Goal: Task Accomplishment & Management: Manage account settings

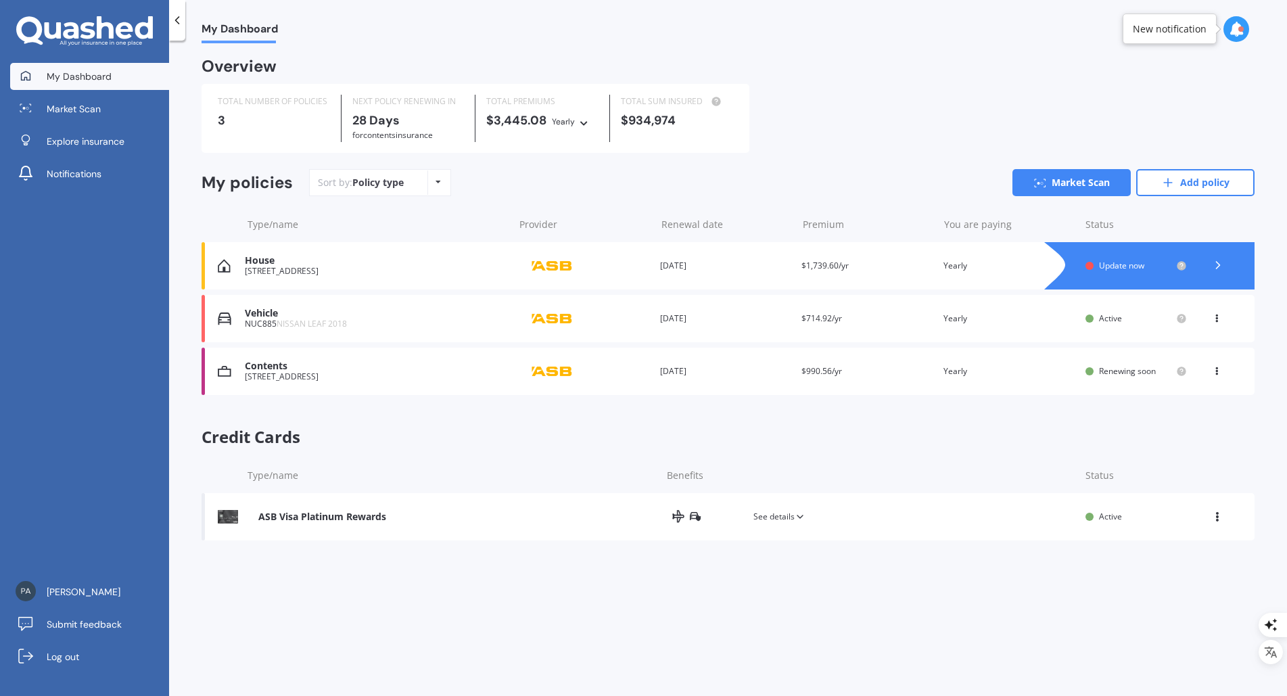
click at [1106, 271] on span "Update now" at bounding box center [1121, 265] width 45 height 11
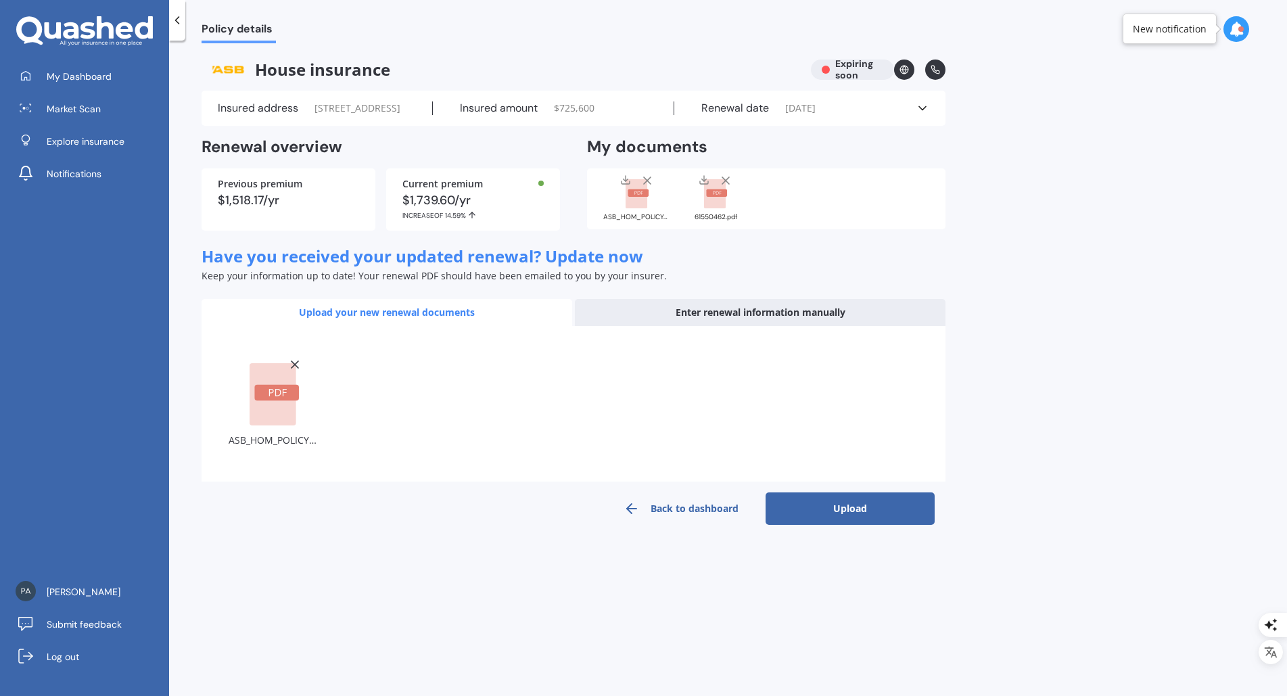
click at [847, 525] on button "Upload" at bounding box center [850, 508] width 169 height 32
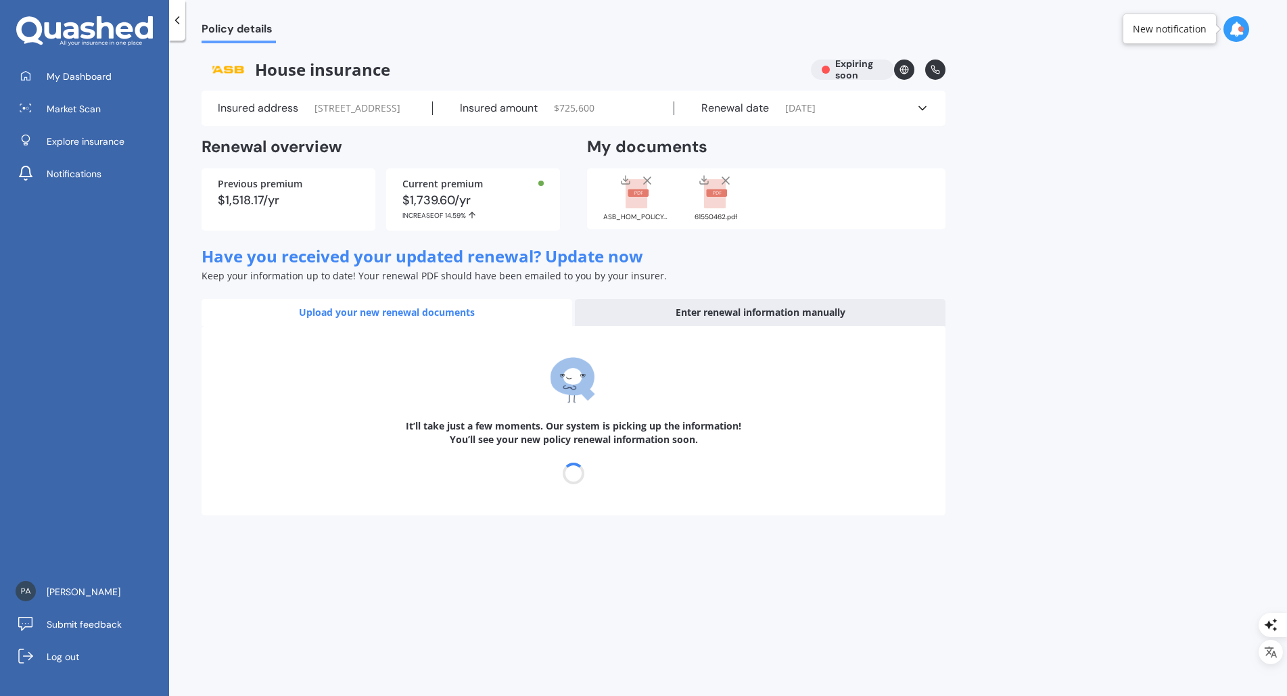
select select "22"
select select "10"
select select "2026"
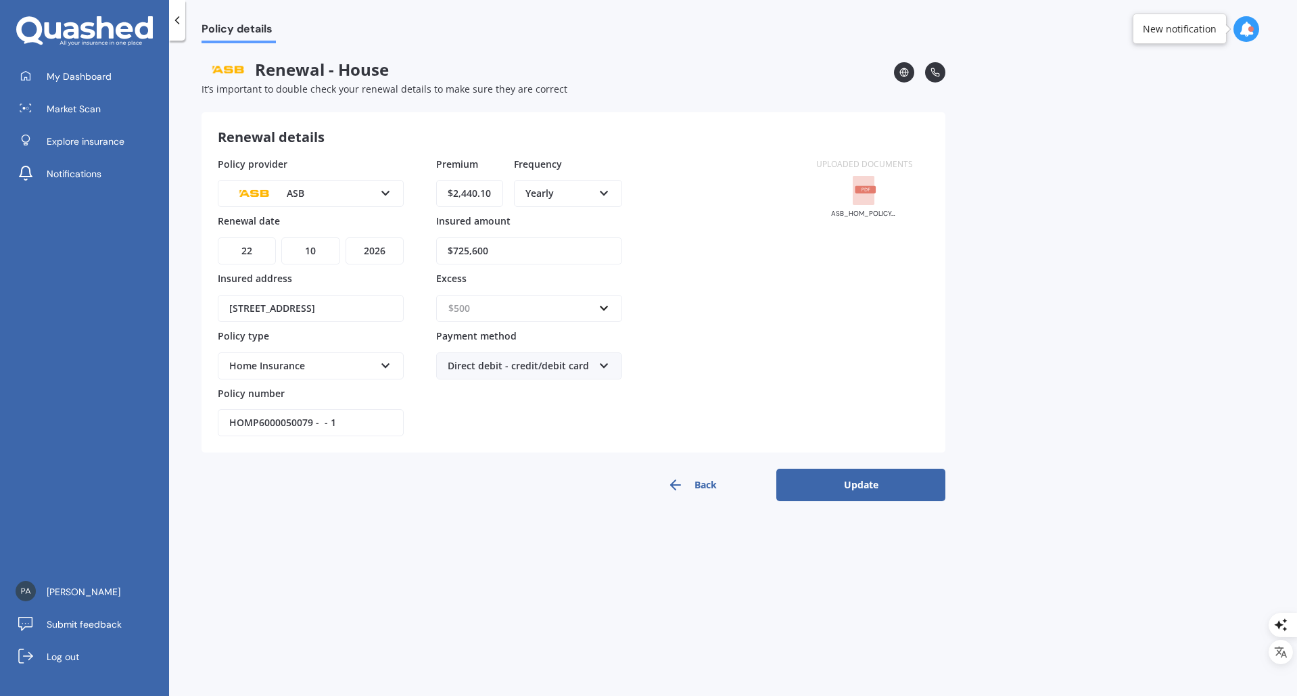
click at [603, 309] on input "text" at bounding box center [525, 309] width 174 height 26
click at [505, 461] on div "$2,500" at bounding box center [529, 459] width 185 height 25
drag, startPoint x: 480, startPoint y: 307, endPoint x: 446, endPoint y: 308, distance: 34.5
click at [446, 308] on div "$2,500 $300 $400 $500 $750 $1,000 $2,000 $2,500" at bounding box center [529, 308] width 186 height 27
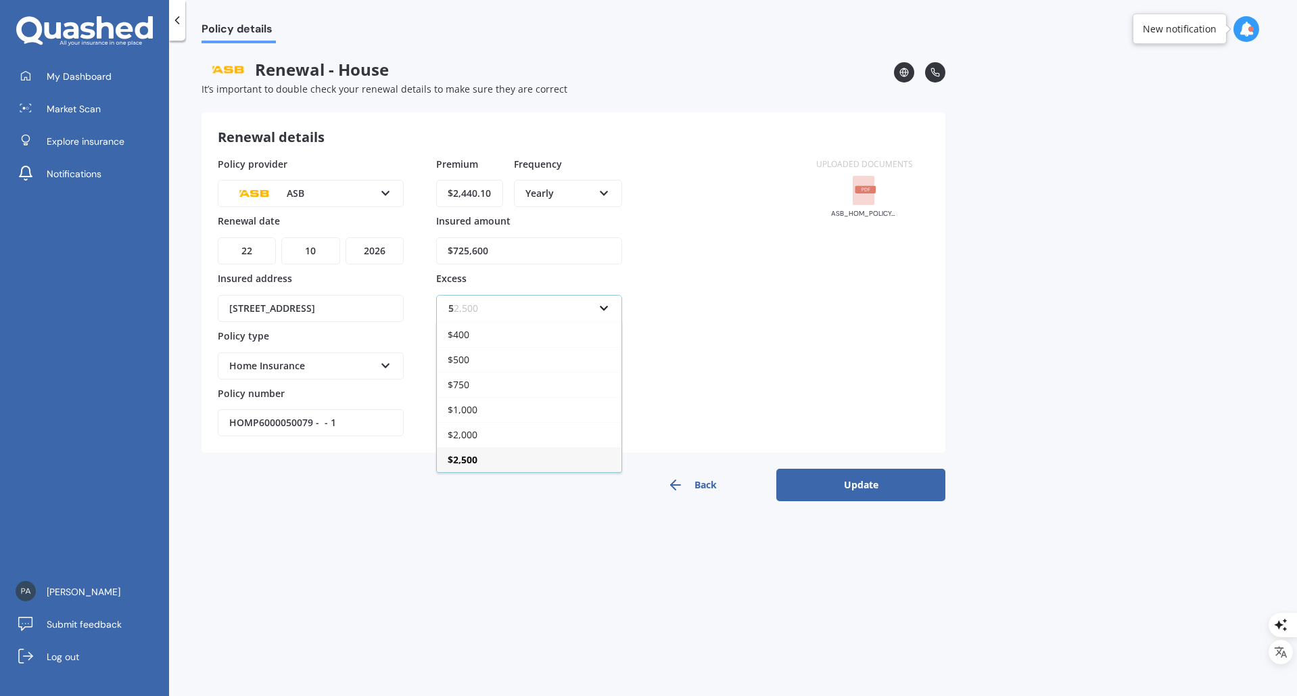
scroll to position [0, 0]
type input "5000"
click at [495, 332] on div "$ 5000" at bounding box center [529, 333] width 185 height 25
drag, startPoint x: 494, startPoint y: 189, endPoint x: 477, endPoint y: 192, distance: 16.5
click at [477, 192] on input "$2,440.10" at bounding box center [469, 193] width 67 height 27
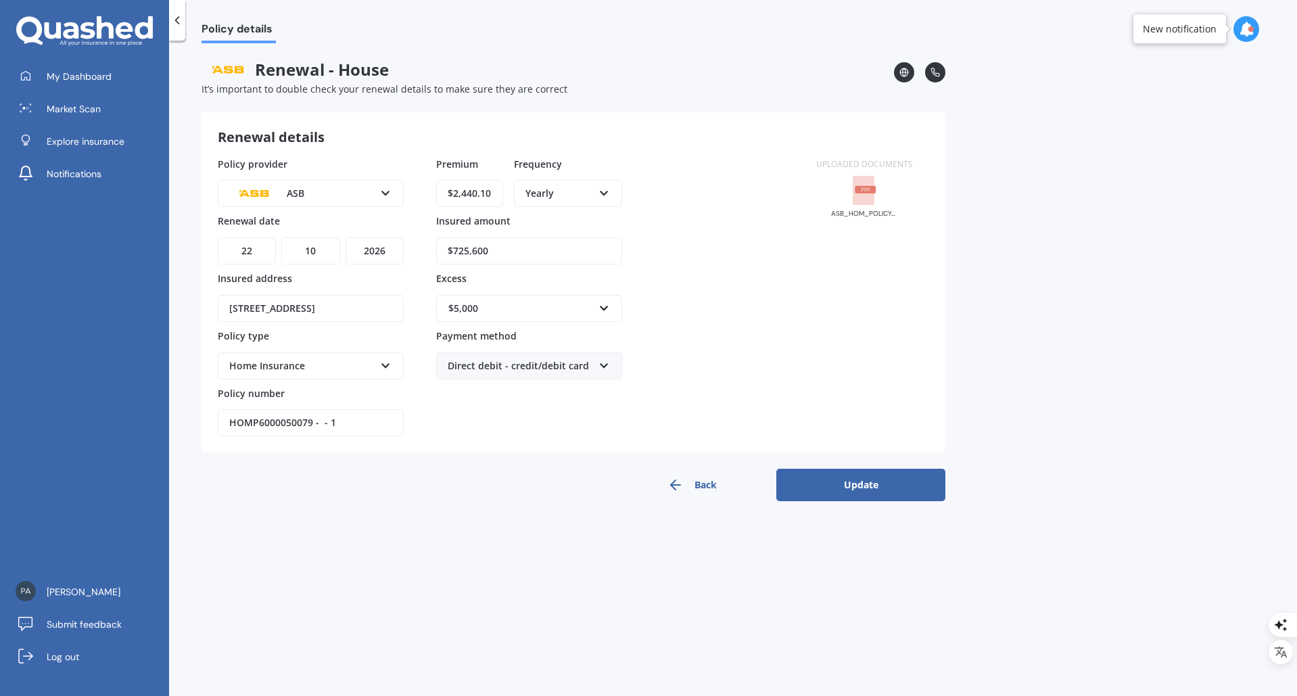
click at [495, 250] on input "$725,600" at bounding box center [529, 250] width 186 height 27
drag, startPoint x: 502, startPoint y: 250, endPoint x: 460, endPoint y: 250, distance: 41.9
click at [460, 250] on input "$725,600" at bounding box center [529, 250] width 186 height 27
type input "$780,000"
click at [843, 488] on button "Update" at bounding box center [860, 485] width 169 height 32
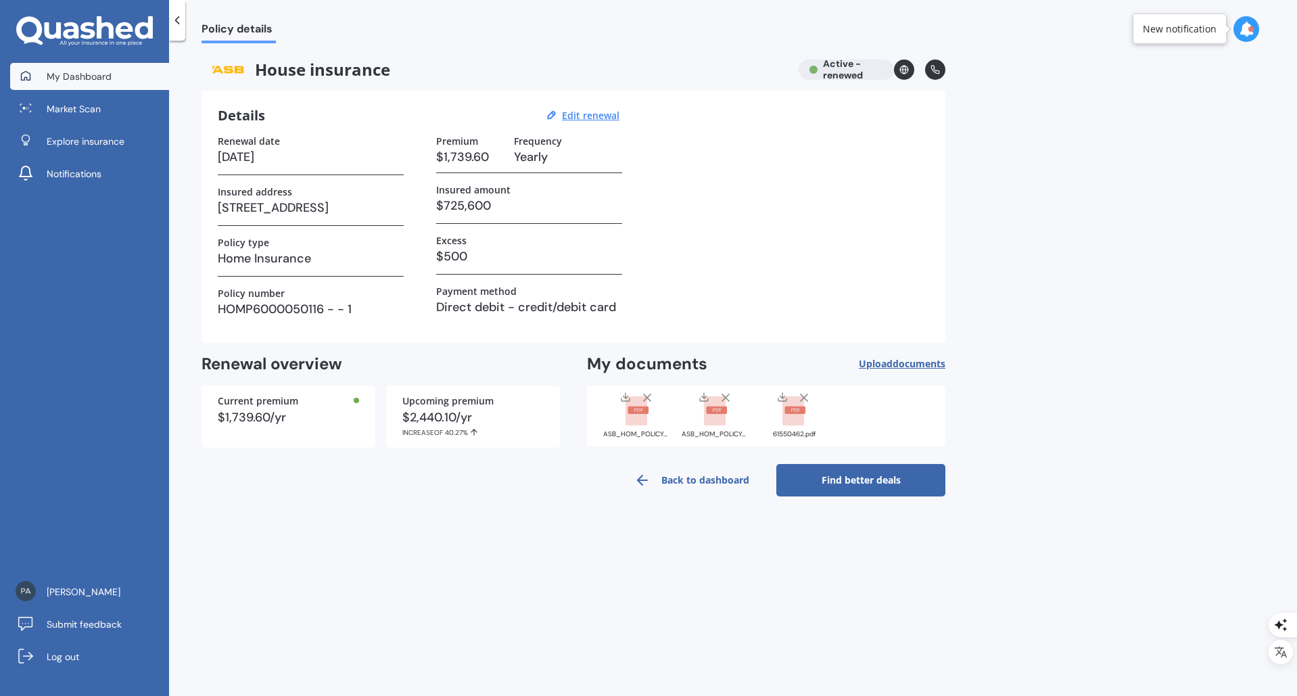
click at [92, 81] on span "My Dashboard" at bounding box center [79, 77] width 65 height 14
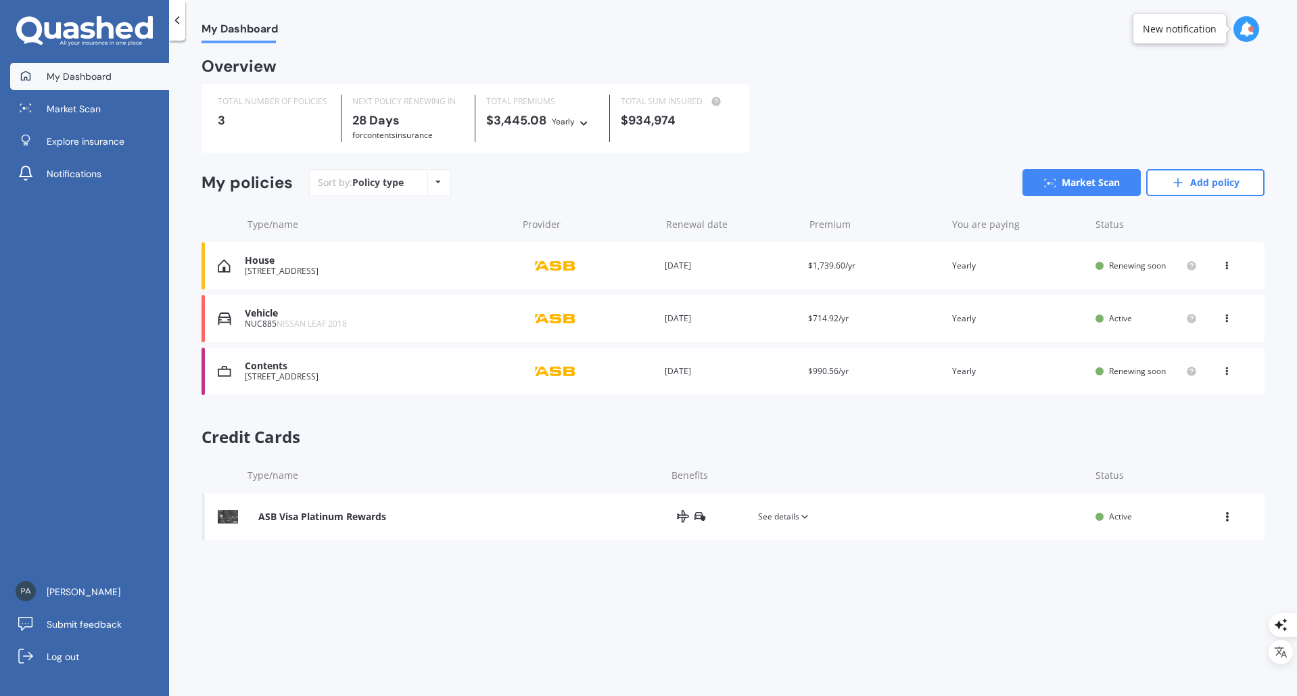
click at [308, 273] on div "[STREET_ADDRESS]" at bounding box center [378, 270] width 266 height 9
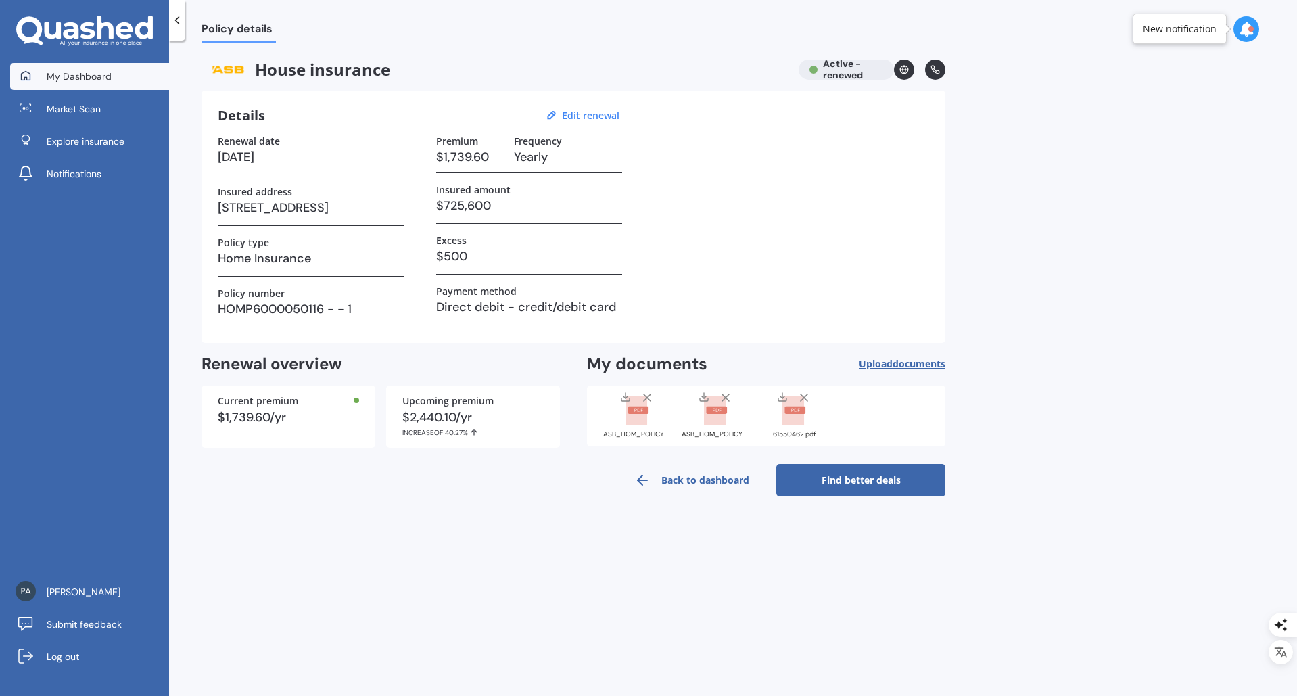
click at [48, 71] on span "My Dashboard" at bounding box center [79, 77] width 65 height 14
